Goal: Browse casually: Explore the website without a specific task or goal

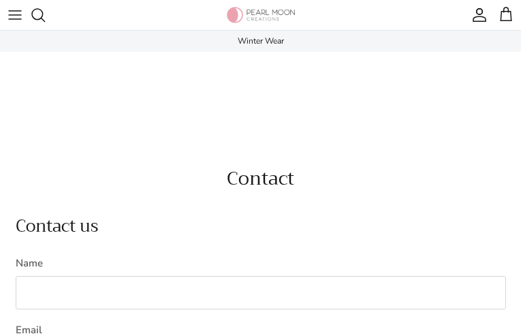
type input "********"
type input "**********"
